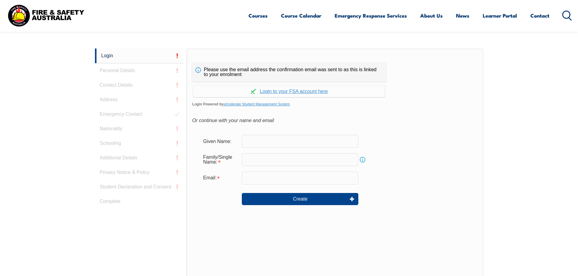
scroll to position [162, 0]
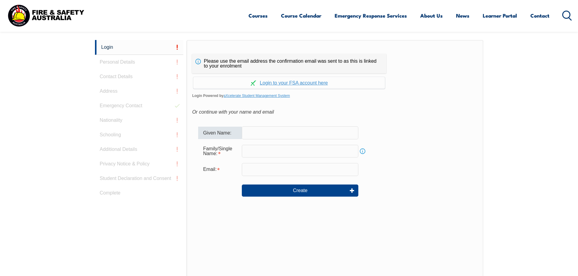
drag, startPoint x: 258, startPoint y: 133, endPoint x: 267, endPoint y: 142, distance: 12.0
click at [259, 135] on input "text" at bounding box center [300, 132] width 116 height 13
type input "Oleksandr"
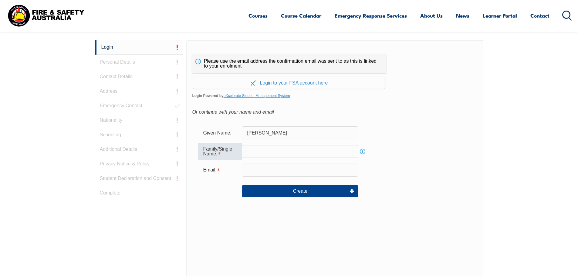
click at [251, 149] on input "text" at bounding box center [300, 151] width 116 height 13
type input "Poplavskyy"
click at [254, 172] on input "email" at bounding box center [300, 170] width 116 height 13
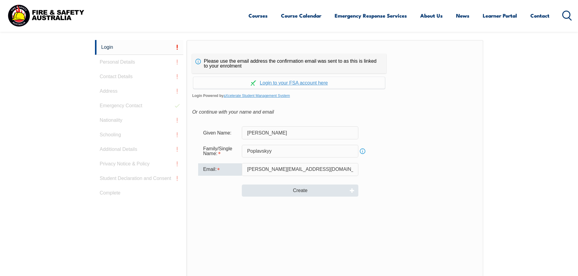
type input "alex.p@buildingengineering.com.au"
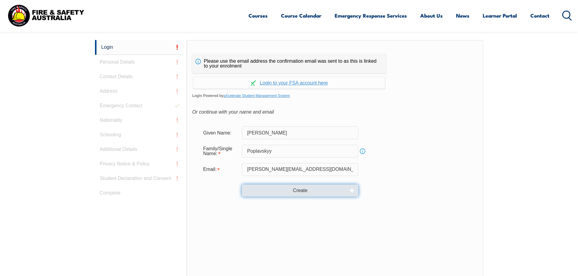
click at [302, 190] on button "Create" at bounding box center [300, 191] width 116 height 12
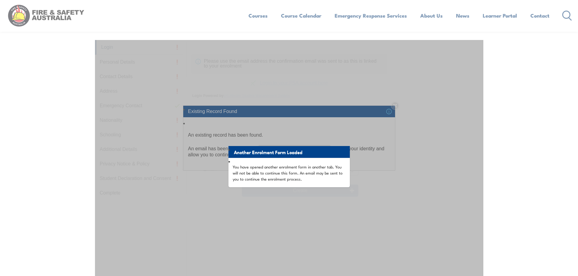
click at [405, 186] on div "Another Enrolment Form Loaded You have opened another enrolment form in another…" at bounding box center [289, 191] width 388 height 303
click at [495, 145] on div "**********" at bounding box center [289, 138] width 578 height 276
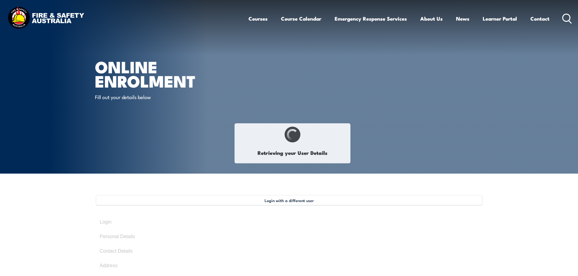
type input "Alex"
type input "Poplavskyy"
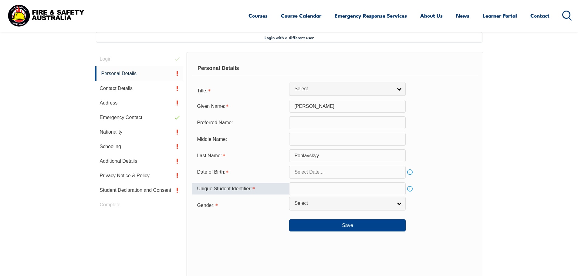
scroll to position [165, 0]
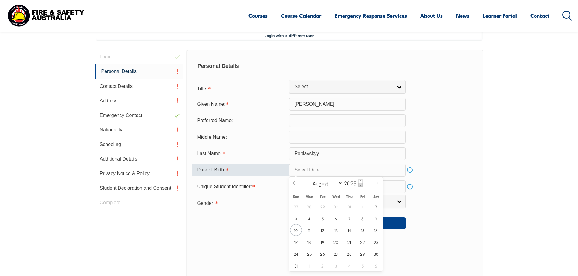
click at [312, 172] on input "text" at bounding box center [347, 170] width 116 height 13
click at [340, 183] on select "January February March April May June July August September October November De…" at bounding box center [325, 183] width 33 height 8
select select "8"
click at [310, 179] on select "January February March April May June July August September October November De…" at bounding box center [325, 183] width 33 height 8
click at [335, 217] on span "10" at bounding box center [336, 219] width 12 height 12
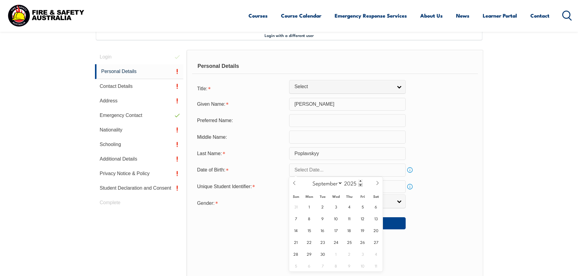
type input "September 10, 2025"
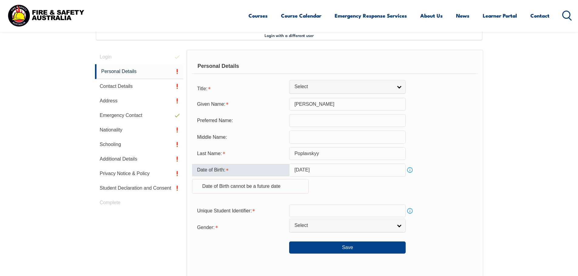
click at [340, 171] on input "September 10, 2025" at bounding box center [347, 170] width 116 height 13
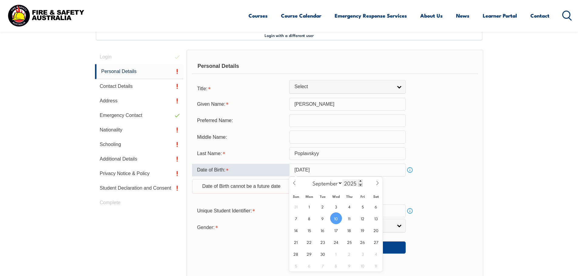
click at [360, 183] on span at bounding box center [360, 185] width 4 height 4
click at [361, 185] on span at bounding box center [360, 185] width 4 height 4
click at [360, 184] on span at bounding box center [360, 185] width 4 height 4
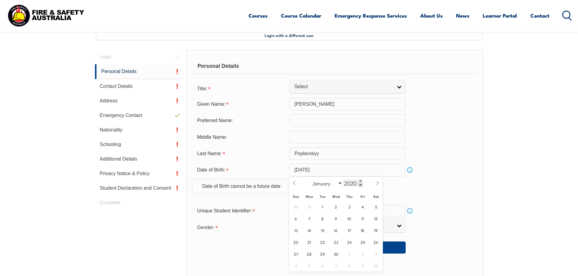
click at [360, 184] on span at bounding box center [360, 185] width 4 height 4
click at [360, 183] on span at bounding box center [360, 185] width 4 height 4
click at [361, 183] on div "2017" at bounding box center [352, 183] width 20 height 7
click at [361, 183] on span at bounding box center [360, 182] width 4 height 4
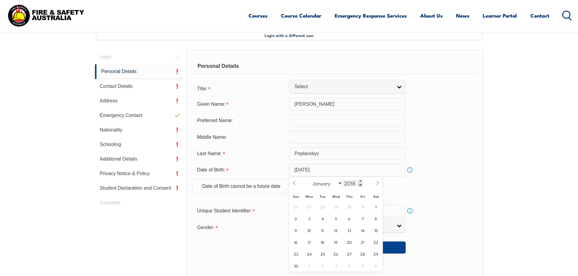
click at [359, 185] on div "2018" at bounding box center [352, 183] width 20 height 7
click at [359, 185] on span at bounding box center [360, 185] width 4 height 4
click at [360, 185] on span at bounding box center [360, 185] width 4 height 4
click at [361, 185] on span at bounding box center [360, 185] width 4 height 4
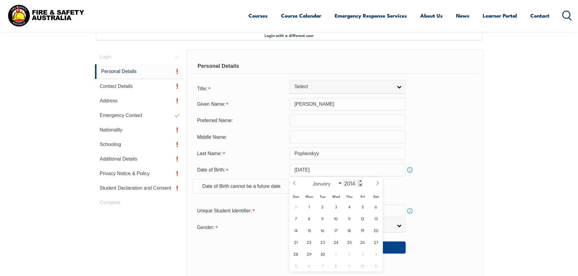
click at [361, 184] on span at bounding box center [360, 185] width 4 height 4
click at [360, 184] on span at bounding box center [360, 185] width 4 height 4
click at [360, 183] on span at bounding box center [360, 185] width 4 height 4
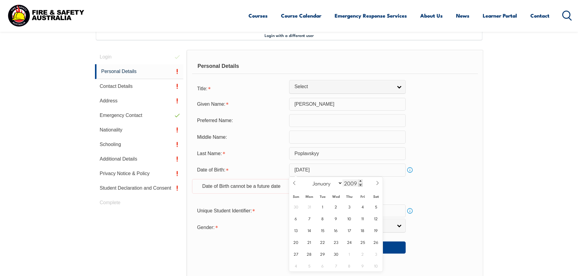
click at [360, 183] on span at bounding box center [360, 185] width 4 height 4
click at [361, 183] on span at bounding box center [360, 185] width 4 height 4
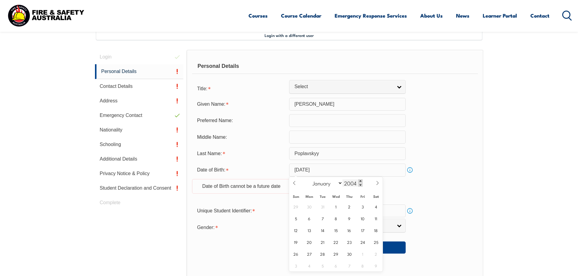
click at [361, 183] on div "2004" at bounding box center [352, 183] width 20 height 7
click at [361, 183] on span at bounding box center [360, 182] width 4 height 4
click at [361, 183] on span at bounding box center [360, 185] width 4 height 4
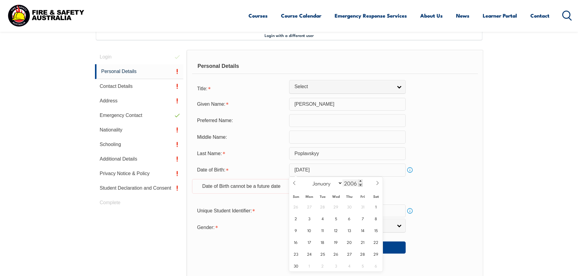
click at [361, 183] on span at bounding box center [360, 185] width 4 height 4
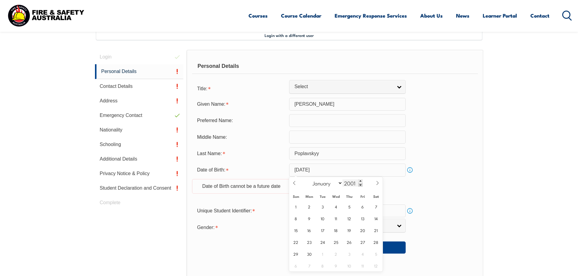
click at [361, 183] on span at bounding box center [360, 185] width 4 height 4
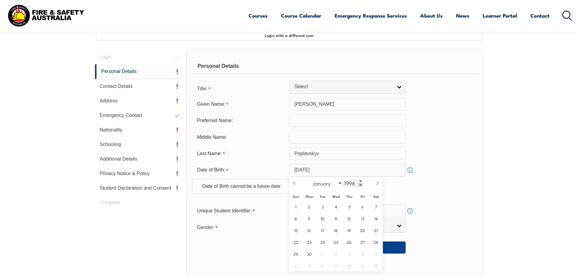
click at [361, 183] on span at bounding box center [360, 185] width 4 height 4
click at [360, 184] on span at bounding box center [360, 185] width 4 height 4
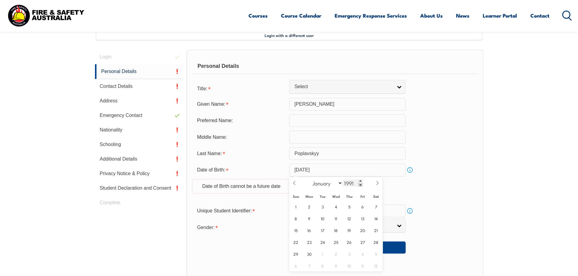
click at [360, 184] on span at bounding box center [360, 185] width 4 height 4
click at [361, 184] on span at bounding box center [360, 185] width 4 height 4
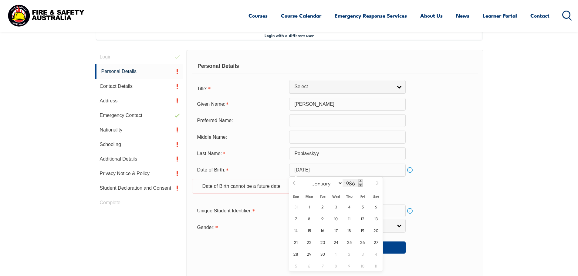
click at [361, 184] on span at bounding box center [360, 185] width 4 height 4
click at [360, 184] on span at bounding box center [360, 185] width 4 height 4
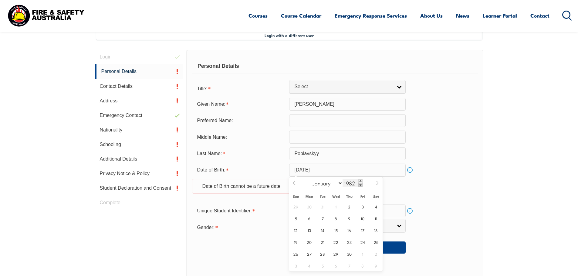
type input "1981"
click at [349, 217] on span "10" at bounding box center [349, 219] width 12 height 12
type input "[DATE]"
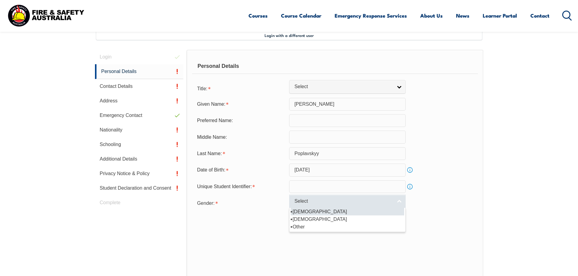
click at [398, 199] on link "Select" at bounding box center [347, 202] width 116 height 14
click at [305, 211] on li "[DEMOGRAPHIC_DATA]" at bounding box center [347, 212] width 113 height 8
select select "M"
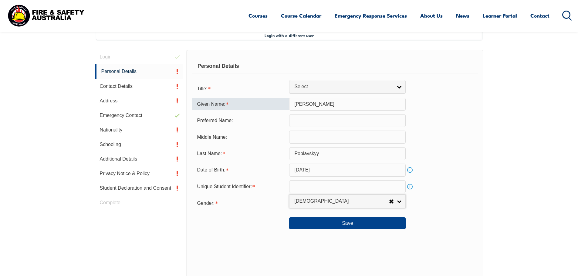
click at [307, 104] on input "[PERSON_NAME]" at bounding box center [347, 104] width 116 height 13
type input "A"
type input "[PERSON_NAME]"
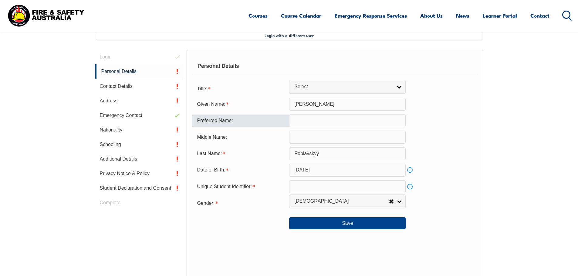
click at [301, 122] on input "text" at bounding box center [347, 120] width 116 height 13
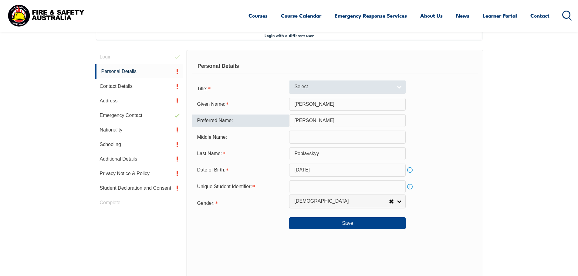
type input "[PERSON_NAME]"
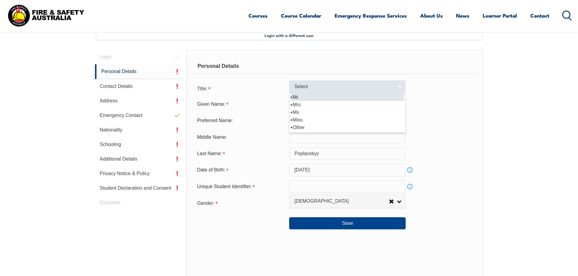
click at [400, 86] on link "Select" at bounding box center [347, 87] width 116 height 14
click at [320, 92] on link "Select" at bounding box center [347, 87] width 116 height 14
click at [400, 86] on link "Select" at bounding box center [347, 87] width 116 height 14
click at [312, 96] on li "Mr" at bounding box center [347, 97] width 113 height 8
select select "Mr"
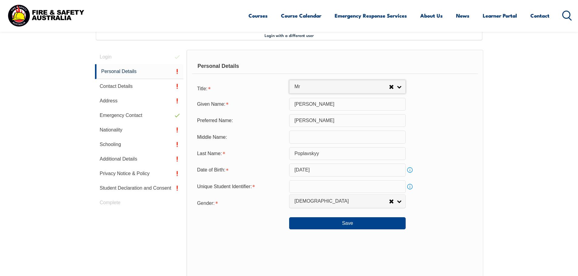
click at [305, 186] on input "text" at bounding box center [347, 186] width 116 height 13
type input "z"
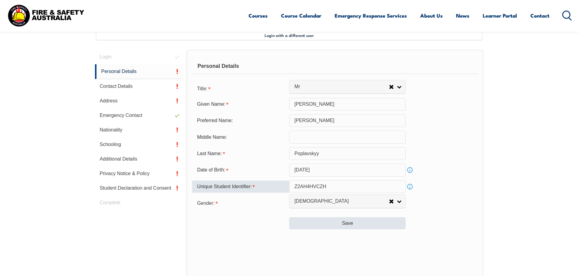
type input "Z2AH4HVCZH"
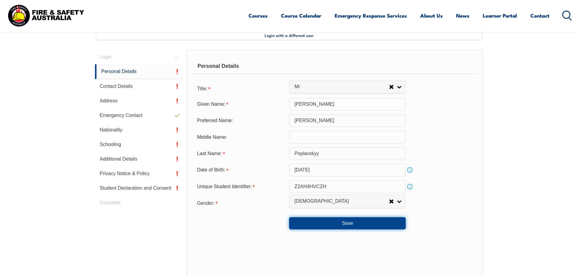
click at [345, 223] on button "Save" at bounding box center [347, 223] width 116 height 12
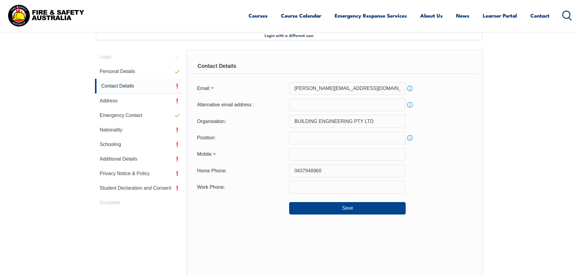
click at [299, 154] on input "text" at bounding box center [347, 154] width 116 height 13
type input "0437948960"
click at [428, 173] on div "Home Phone: 0437948960" at bounding box center [334, 171] width 285 height 13
click at [318, 208] on button "Save" at bounding box center [347, 208] width 116 height 12
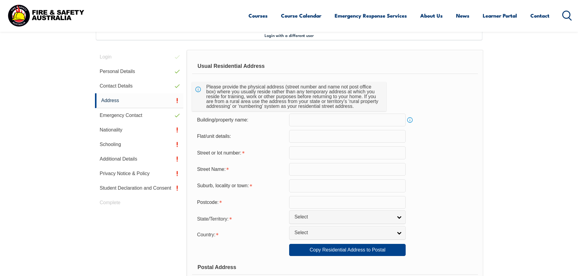
click at [301, 202] on input "text" at bounding box center [347, 202] width 116 height 13
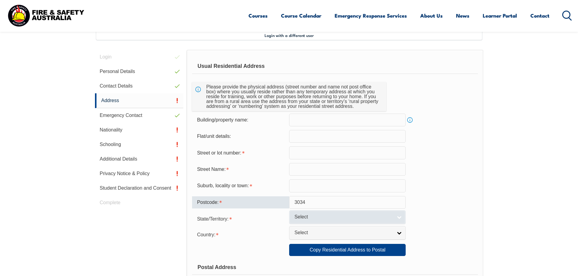
type input "3034"
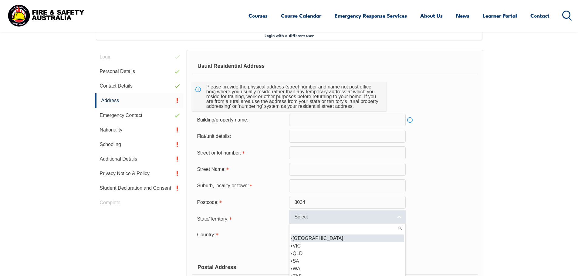
click at [398, 216] on link "Select" at bounding box center [347, 217] width 116 height 14
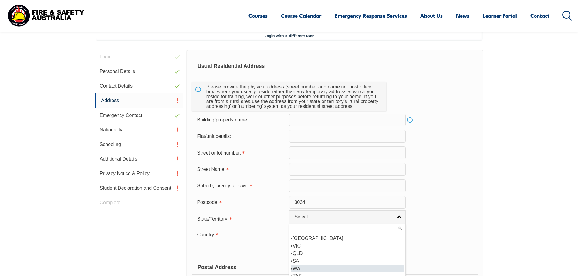
scroll to position [3, 0]
click at [306, 243] on li "VIC" at bounding box center [347, 243] width 113 height 8
select select "VIC"
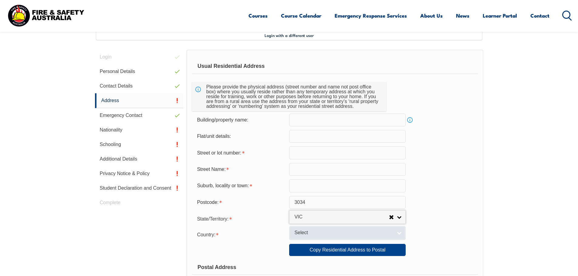
click at [397, 236] on link "Select" at bounding box center [347, 233] width 116 height 14
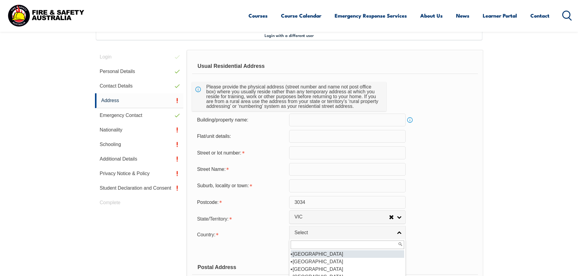
scroll to position [91, 0]
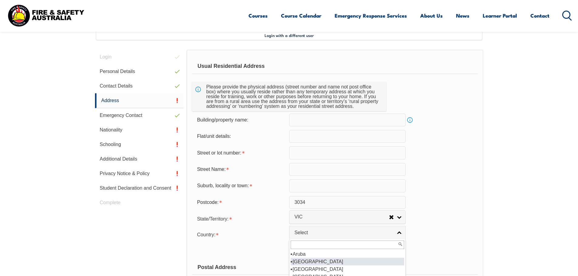
click at [311, 260] on li "[GEOGRAPHIC_DATA]" at bounding box center [347, 262] width 113 height 8
select select "1101"
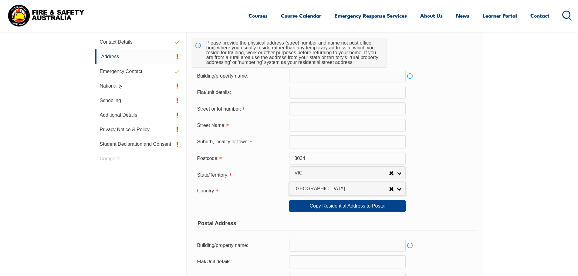
scroll to position [196, 0]
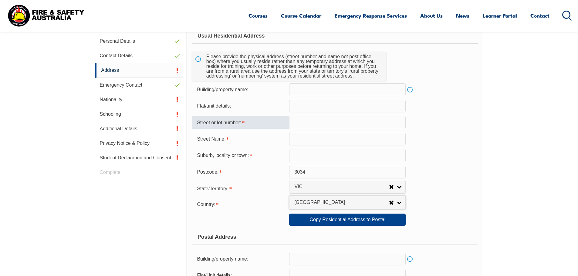
click at [300, 122] on input "text" at bounding box center [347, 122] width 116 height 13
type input "W"
type input "w"
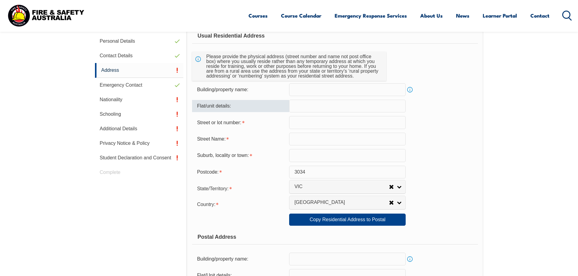
click at [298, 108] on input "text" at bounding box center [347, 106] width 116 height 13
type input "2"
click at [307, 126] on input "text" at bounding box center [347, 122] width 116 height 13
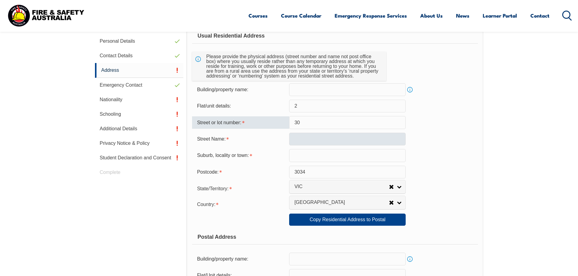
type input "30"
click at [293, 138] on input "text" at bounding box center [347, 139] width 116 height 13
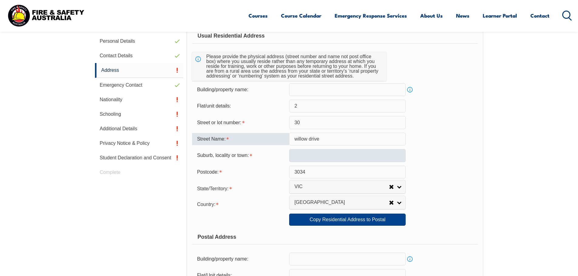
type input "willow drive"
drag, startPoint x: 318, startPoint y: 159, endPoint x: 321, endPoint y: 160, distance: 3.5
click at [321, 160] on input "text" at bounding box center [347, 155] width 116 height 13
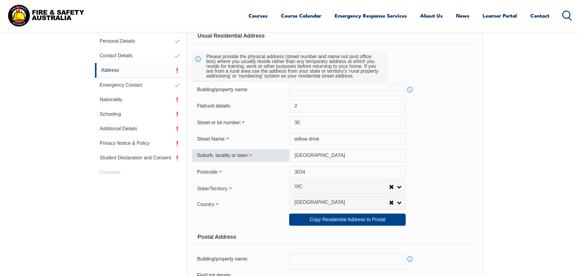
type input "avondale heights"
click at [424, 158] on div "Suburb, locality or town: avondale heights" at bounding box center [334, 155] width 285 height 13
click at [297, 139] on input "willow drive" at bounding box center [347, 139] width 116 height 13
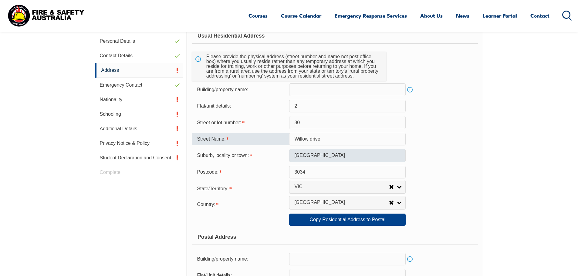
type input "Willow drive"
click at [297, 155] on input "avondale heights" at bounding box center [347, 155] width 116 height 13
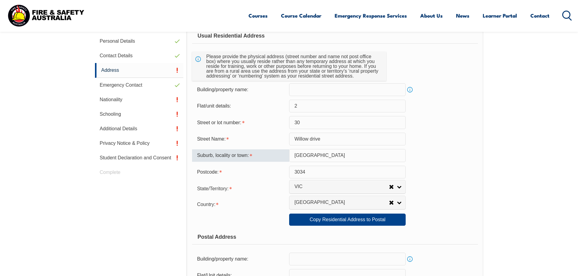
click at [318, 156] on input "Avondale heights" at bounding box center [347, 155] width 116 height 13
type input "[GEOGRAPHIC_DATA]"
click at [335, 218] on link "Copy Residential Address to Postal" at bounding box center [347, 220] width 116 height 12
type input "2"
type input "30"
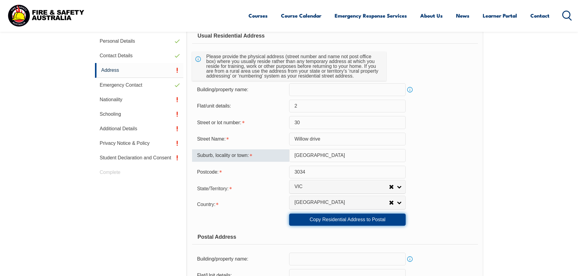
type input "Willow drive"
type input "[GEOGRAPHIC_DATA]"
select select "VIC"
type input "3034"
select select "1101"
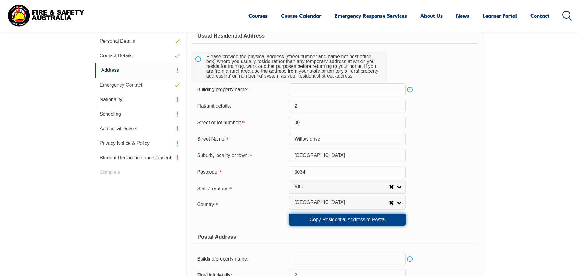
click at [340, 216] on link "Copy Residential Address to Postal" at bounding box center [347, 220] width 116 height 12
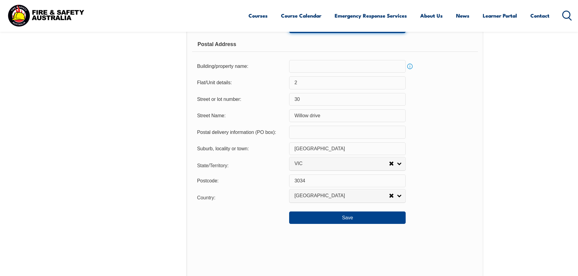
scroll to position [408, 0]
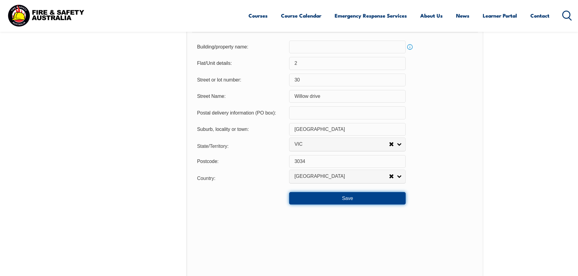
click at [347, 198] on button "Save" at bounding box center [347, 198] width 116 height 12
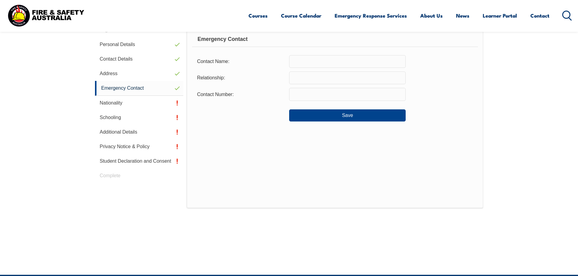
scroll to position [165, 0]
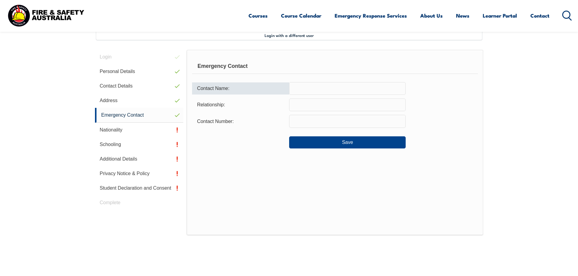
click at [304, 88] on input "text" at bounding box center [347, 88] width 116 height 13
type input "[PERSON_NAME]"
click at [302, 106] on input "text" at bounding box center [347, 105] width 116 height 13
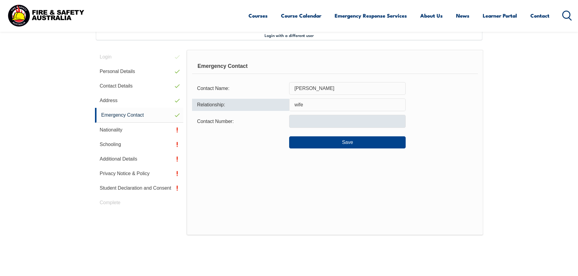
type input "wife"
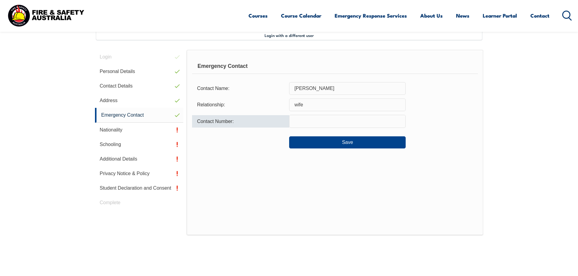
click at [317, 122] on input "text" at bounding box center [347, 121] width 116 height 13
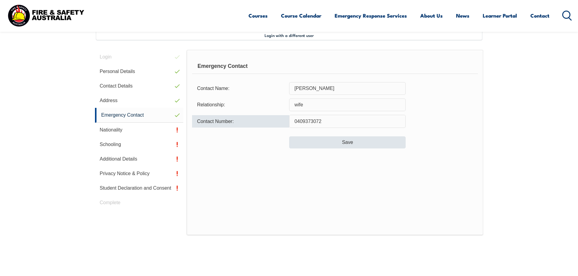
type input "0409373072"
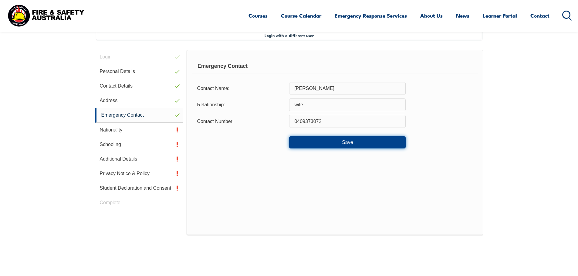
click at [358, 145] on button "Save" at bounding box center [347, 142] width 116 height 12
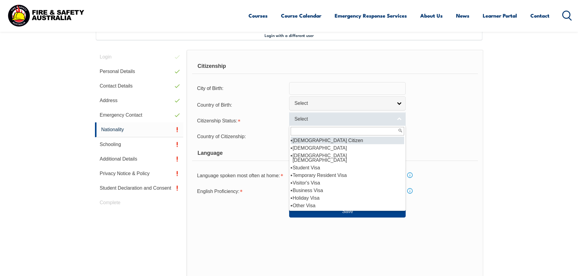
click at [400, 118] on link "Select" at bounding box center [347, 119] width 116 height 14
click at [352, 141] on li "[DEMOGRAPHIC_DATA] Citizen" at bounding box center [347, 141] width 113 height 8
select select "1"
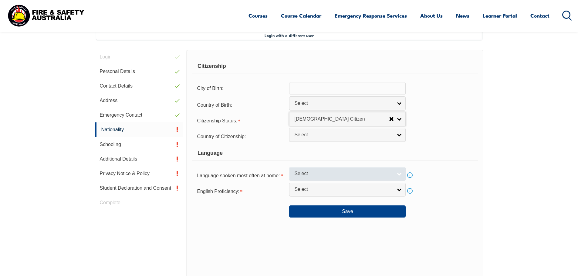
click at [401, 174] on link "Select" at bounding box center [347, 174] width 116 height 14
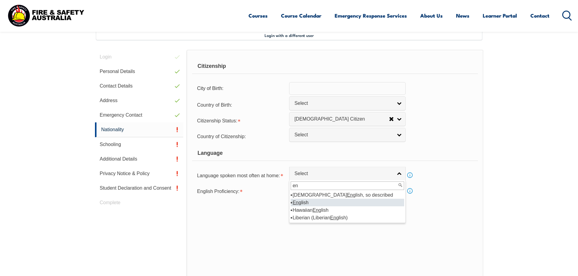
type input "en"
click at [302, 200] on li "En glish" at bounding box center [347, 203] width 113 height 8
select select "1201"
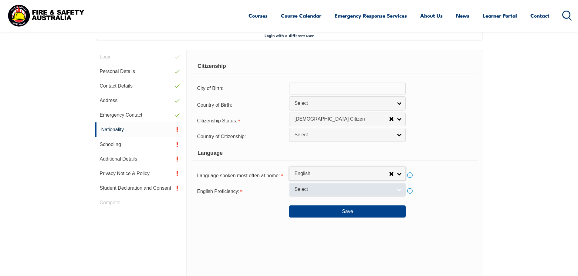
click at [401, 191] on link "Select" at bounding box center [347, 190] width 116 height 14
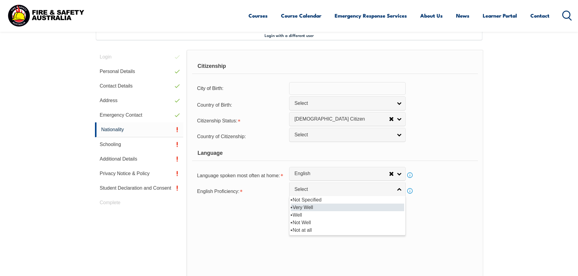
click at [305, 207] on li "Very Well" at bounding box center [347, 208] width 113 height 8
select select "1"
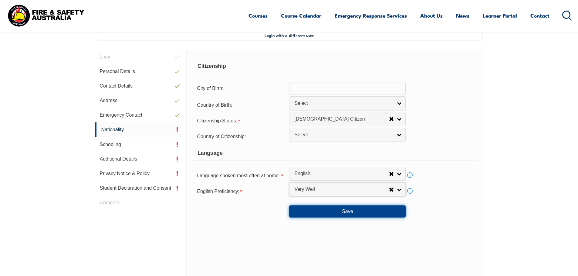
click at [342, 210] on button "Save" at bounding box center [347, 212] width 116 height 12
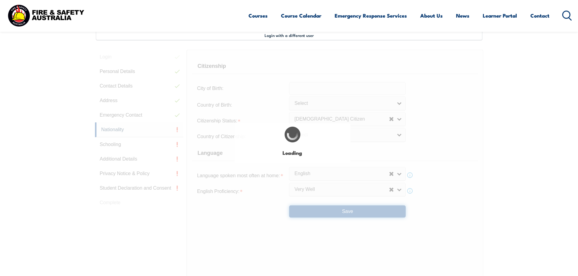
select select "false"
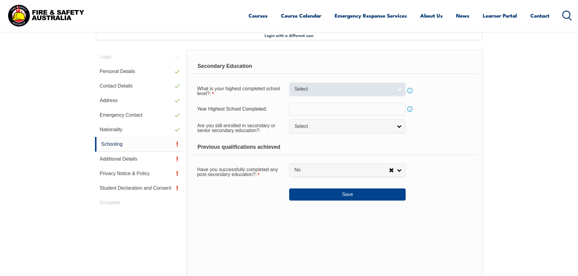
click at [401, 90] on link "Select" at bounding box center [347, 89] width 116 height 14
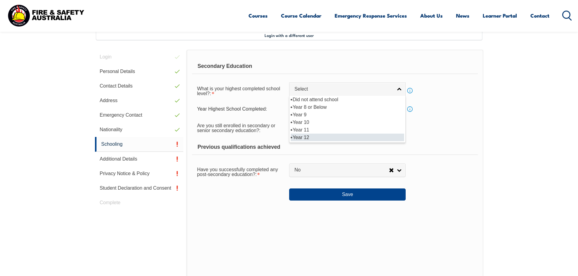
click at [322, 135] on li "Year 12" at bounding box center [347, 138] width 113 height 8
select select "12"
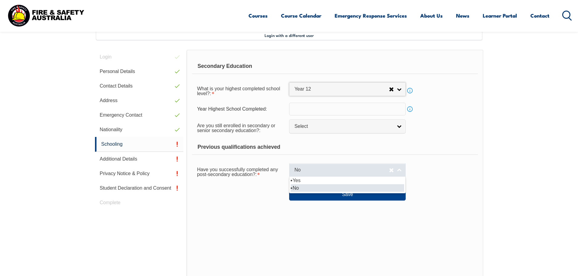
click at [399, 171] on link "No" at bounding box center [347, 170] width 116 height 14
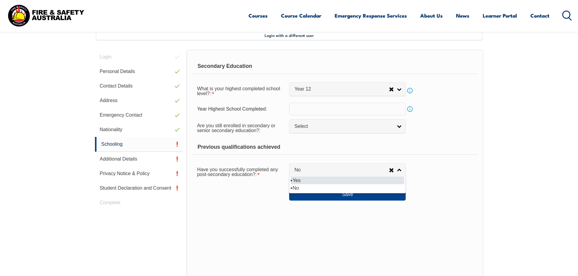
click at [333, 180] on li "Yes" at bounding box center [347, 181] width 113 height 8
select select "true"
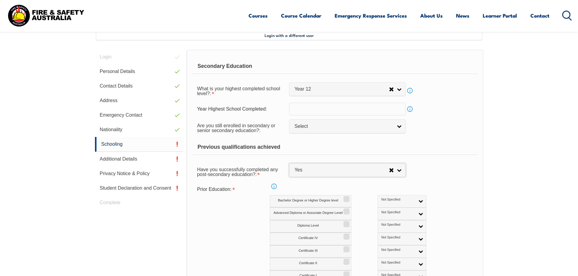
scroll to position [196, 0]
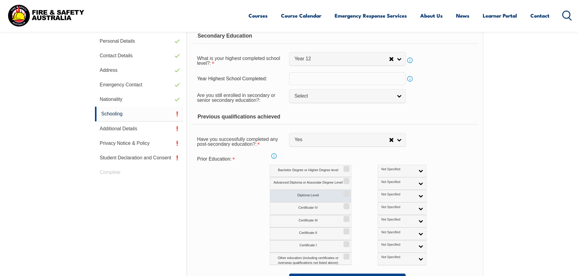
click at [310, 194] on label "Diploma Level" at bounding box center [311, 196] width 82 height 12
click at [344, 192] on input "Diploma Level" at bounding box center [346, 192] width 4 height 1
checkbox input "true"
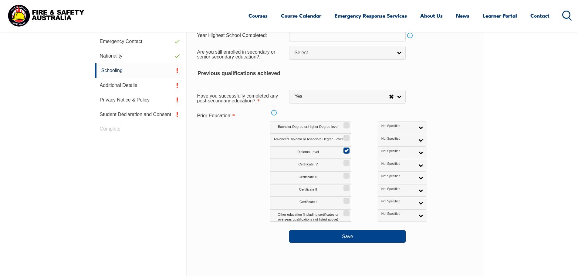
scroll to position [256, 0]
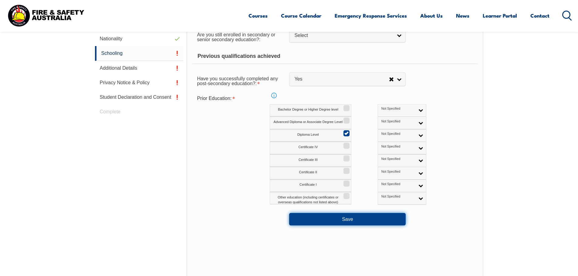
click at [351, 219] on button "Save" at bounding box center [347, 219] width 116 height 12
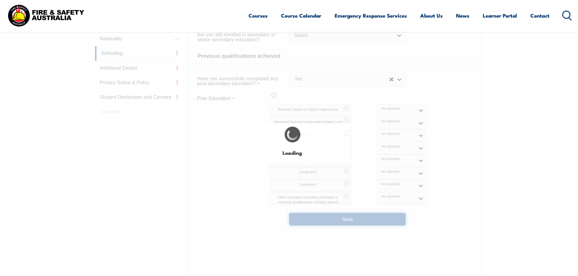
select select
select select "true"
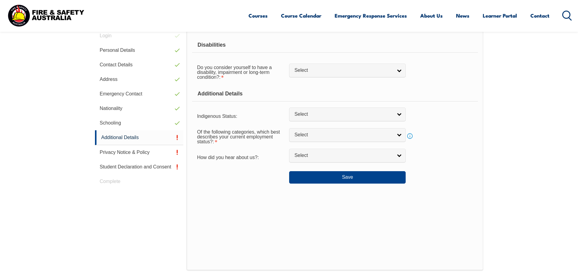
scroll to position [165, 0]
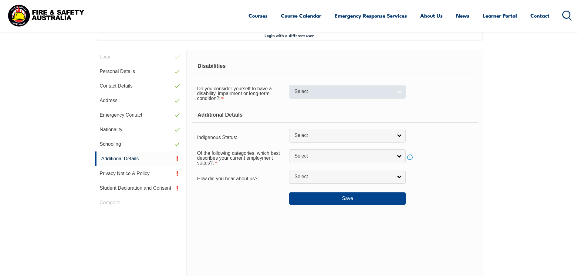
click at [400, 90] on link "Select" at bounding box center [347, 92] width 116 height 14
click at [351, 103] on li "No" at bounding box center [347, 102] width 113 height 8
select select "false"
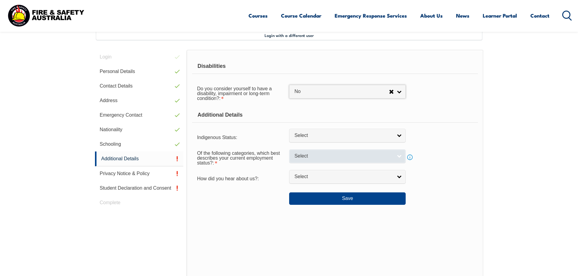
drag, startPoint x: 399, startPoint y: 155, endPoint x: 402, endPoint y: 157, distance: 3.4
click at [400, 154] on link "Select" at bounding box center [347, 157] width 116 height 14
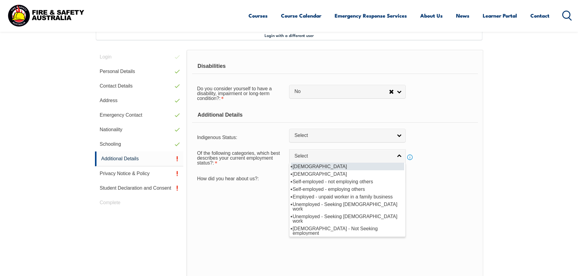
click at [349, 166] on li "[DEMOGRAPHIC_DATA]" at bounding box center [347, 167] width 113 height 8
select select "1"
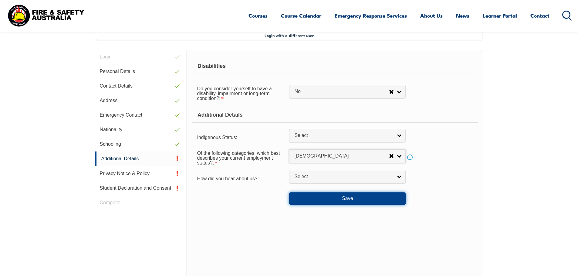
click at [340, 198] on button "Save" at bounding box center [347, 199] width 116 height 12
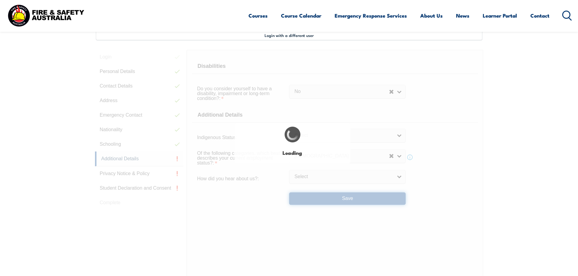
select select "false"
select select
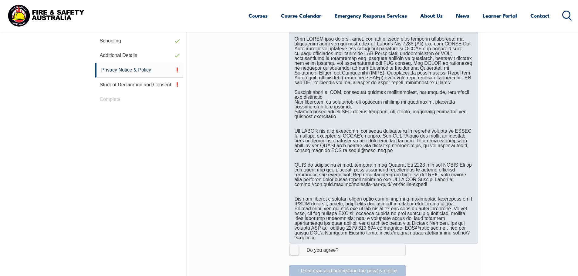
scroll to position [317, 0]
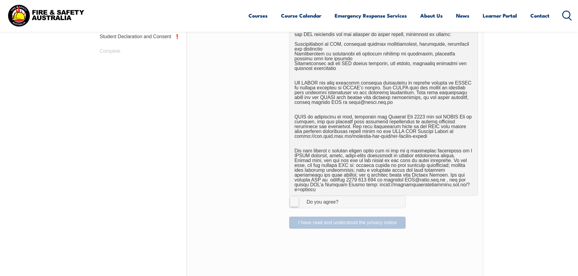
click at [293, 196] on label "I Agree Do you agree?" at bounding box center [347, 202] width 116 height 12
click at [343, 196] on input "I Agree Do you agree?" at bounding box center [348, 202] width 10 height 12
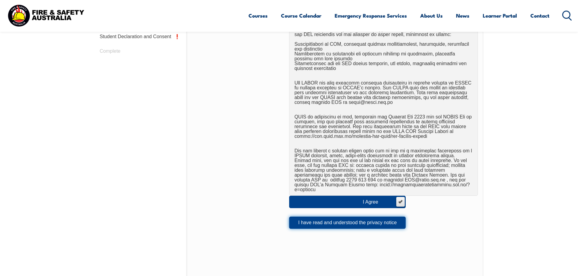
click at [327, 217] on button "I have read and understood the privacy notice" at bounding box center [347, 223] width 116 height 12
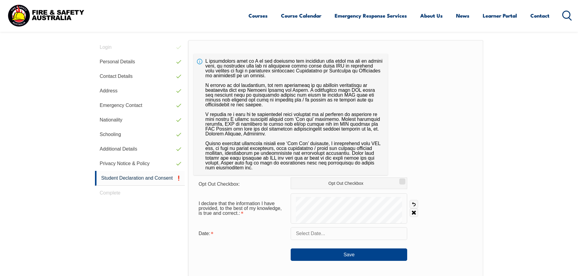
scroll to position [165, 0]
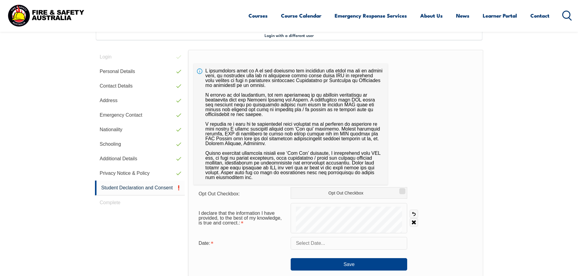
click at [308, 242] on input "text" at bounding box center [349, 243] width 116 height 13
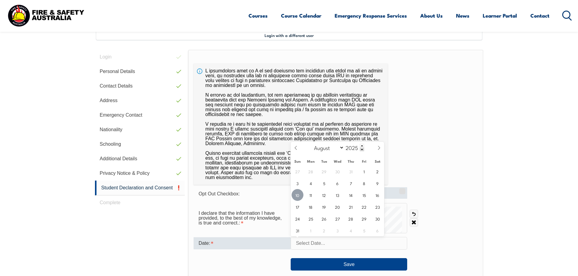
click at [300, 195] on span "10" at bounding box center [297, 195] width 12 height 12
type input "[DATE]"
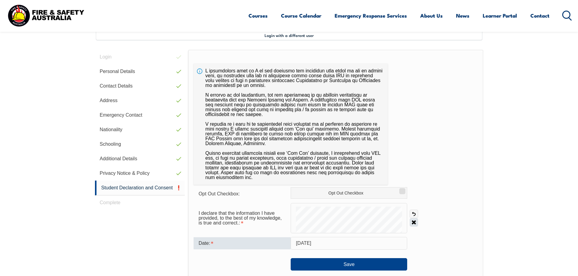
click at [412, 222] on link "Clear" at bounding box center [413, 222] width 8 height 8
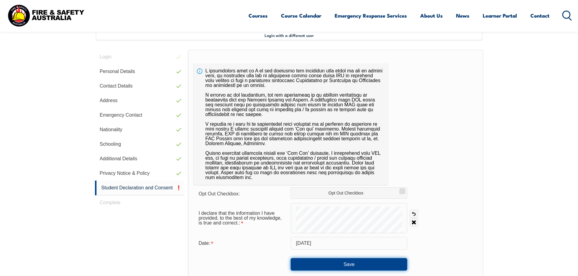
click at [349, 264] on button "Save" at bounding box center [349, 264] width 116 height 12
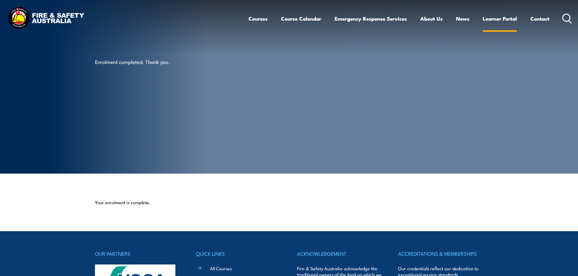
click at [499, 19] on link "Learner Portal" at bounding box center [499, 19] width 34 height 16
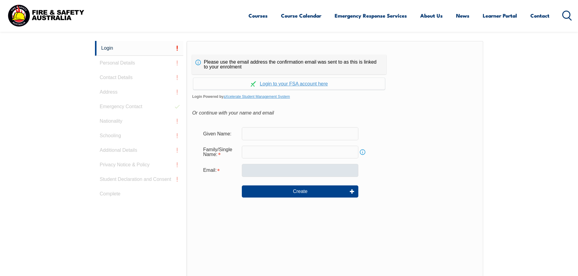
scroll to position [162, 0]
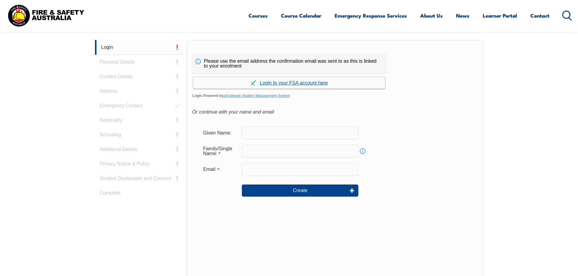
click at [296, 81] on link "Continue with aXcelerate" at bounding box center [289, 83] width 192 height 12
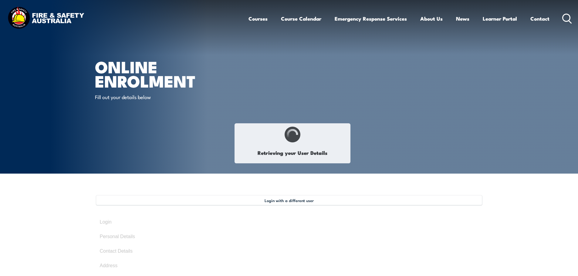
select select "Mr"
type input "[PERSON_NAME]"
type input "Poplavskyy"
type input "[DATE]"
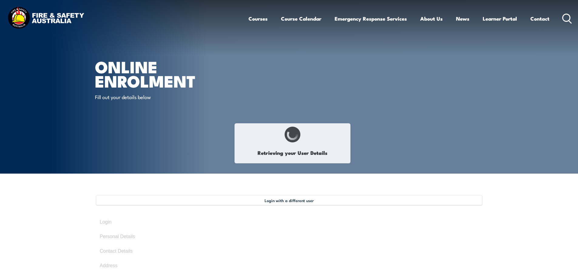
type input "Z2AH4HVCZH"
select select "M"
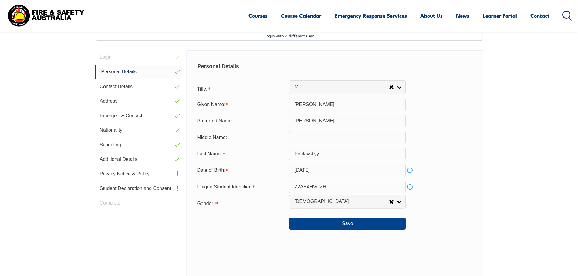
scroll to position [165, 0]
click at [166, 173] on link "Privacy Notice & Policy" at bounding box center [139, 173] width 89 height 15
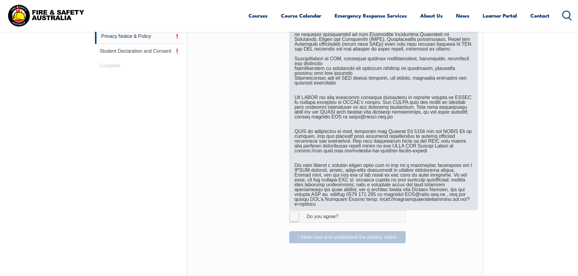
scroll to position [317, 0]
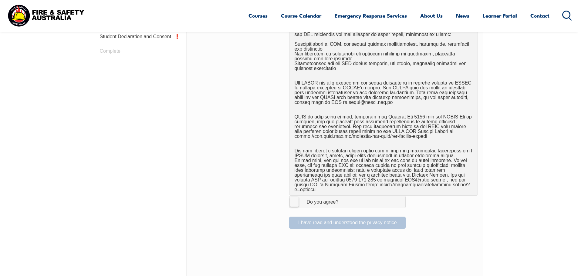
click at [295, 198] on label "I Agree Do you agree?" at bounding box center [347, 202] width 116 height 12
click at [343, 198] on input "I Agree Do you agree?" at bounding box center [348, 202] width 10 height 12
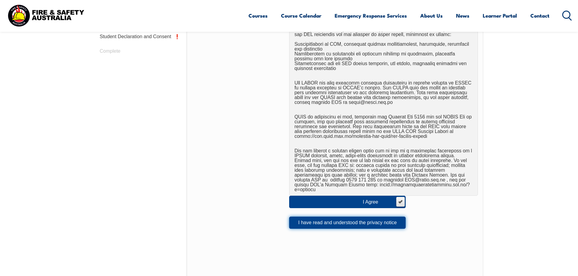
click at [321, 217] on button "I have read and understood the privacy notice" at bounding box center [347, 223] width 116 height 12
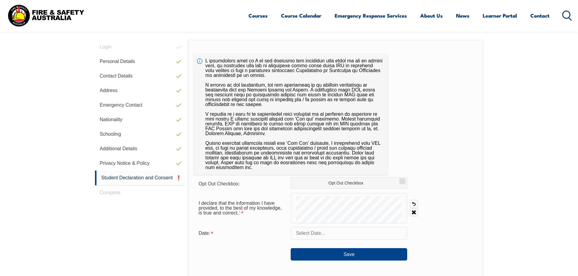
scroll to position [165, 0]
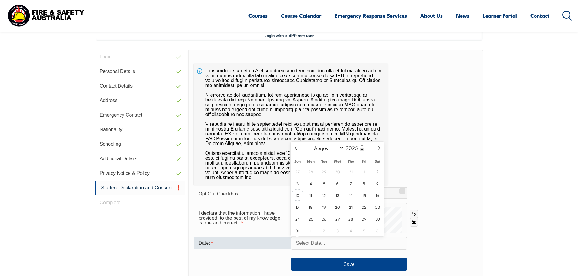
click at [317, 245] on input "text" at bounding box center [349, 243] width 116 height 13
click at [297, 193] on span "10" at bounding box center [297, 195] width 12 height 12
type input "[DATE]"
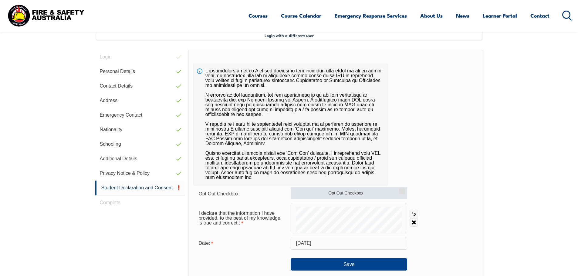
click at [315, 193] on label "Opt Out Checkbox" at bounding box center [349, 193] width 116 height 12
click at [399, 190] on input "Opt Out Checkbox" at bounding box center [401, 189] width 4 height 1
checkbox input "true"
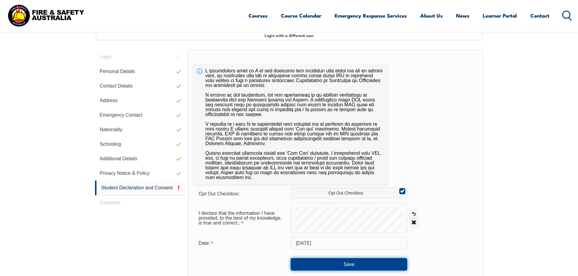
click at [347, 264] on button "Save" at bounding box center [349, 264] width 116 height 12
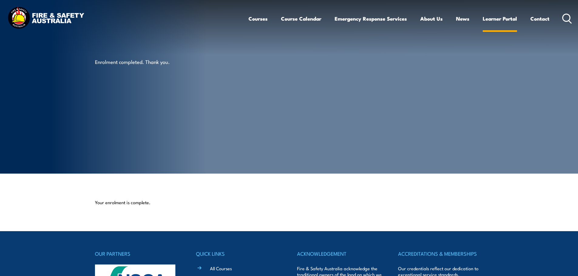
click at [493, 18] on link "Learner Portal" at bounding box center [499, 19] width 34 height 16
